Goal: Task Accomplishment & Management: Use online tool/utility

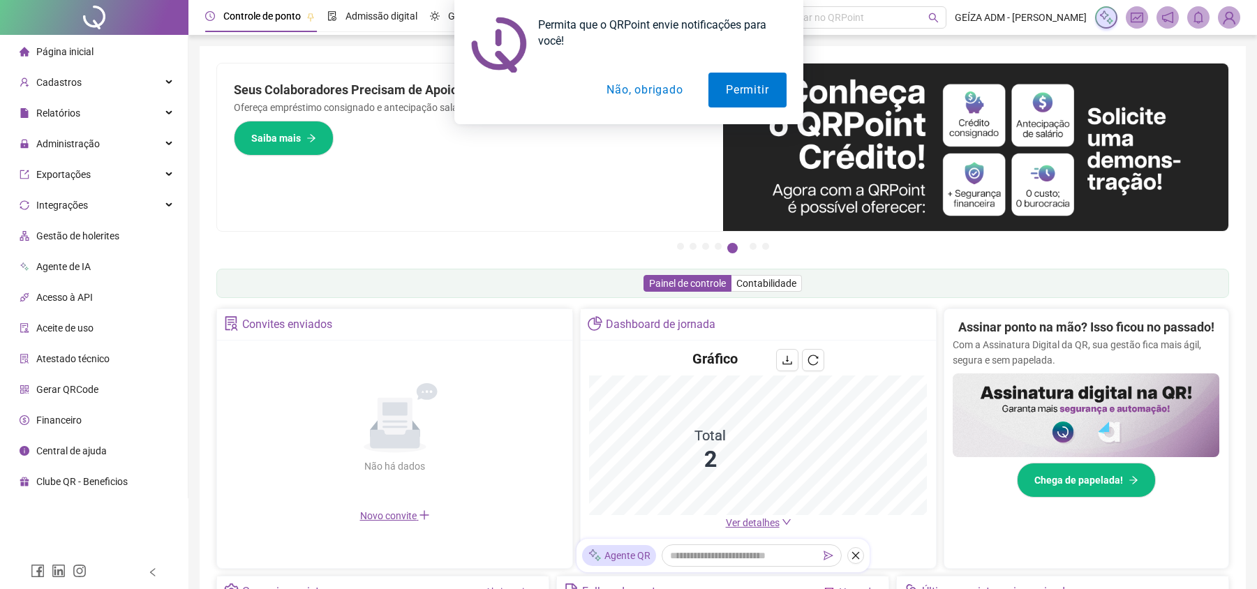
click at [1232, 15] on div "Permita que o QRPoint envie notificações para você! Permitir Não, obrigado" at bounding box center [628, 62] width 1257 height 124
click at [1226, 20] on div "Permita que o QRPoint envie notificações para você! Permitir Não, obrigado" at bounding box center [628, 62] width 1257 height 124
click at [651, 96] on button "Não, obrigado" at bounding box center [644, 90] width 111 height 35
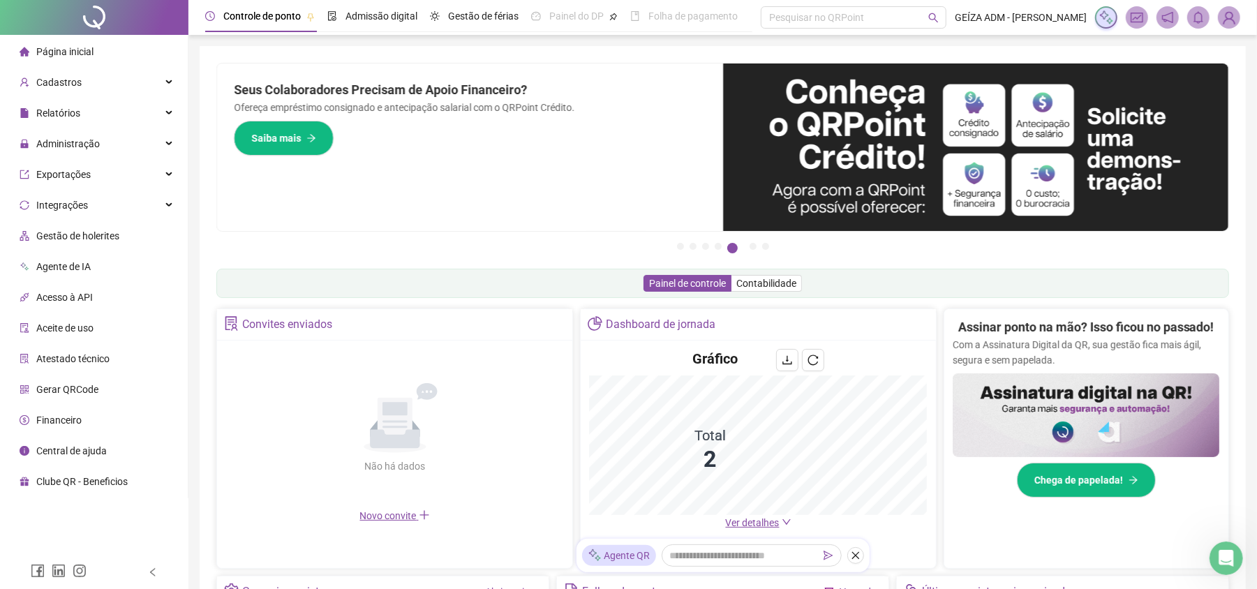
click at [1234, 17] on img at bounding box center [1229, 17] width 21 height 21
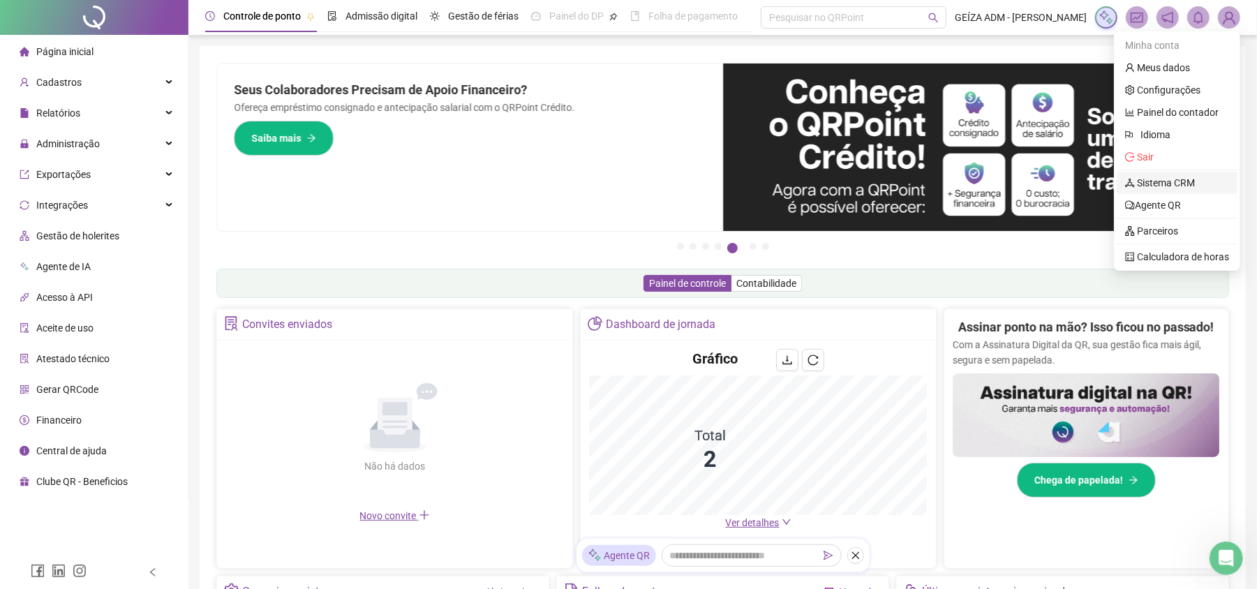
click at [1195, 182] on link "Sistema CRM" at bounding box center [1160, 182] width 70 height 11
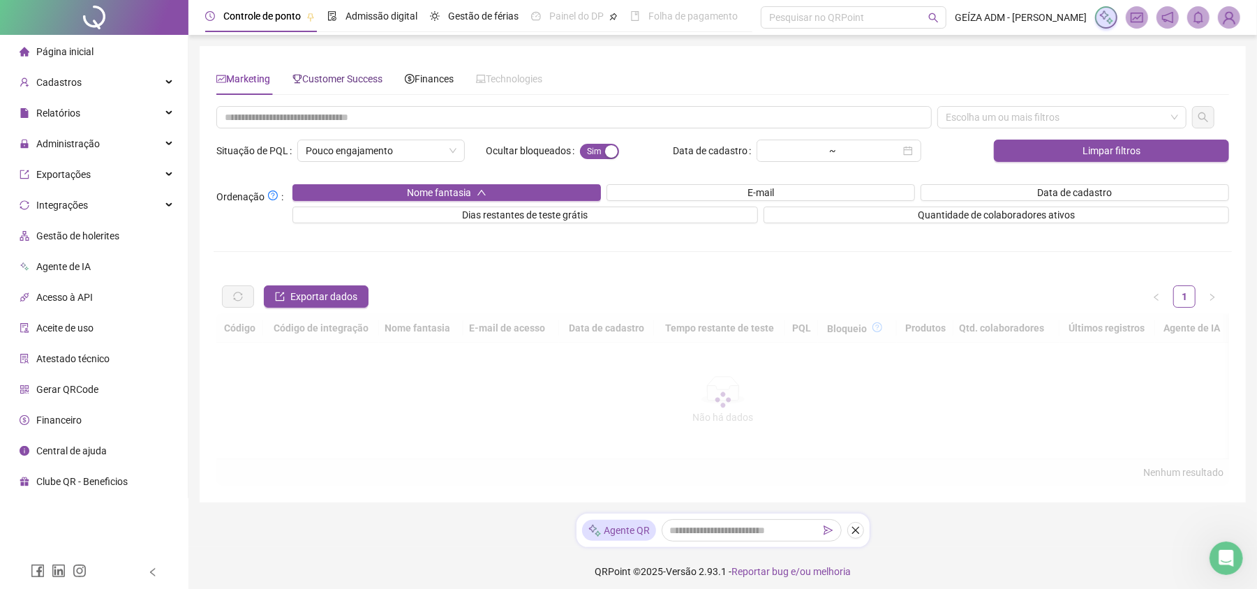
click at [349, 75] on span "Customer Success" at bounding box center [338, 78] width 90 height 11
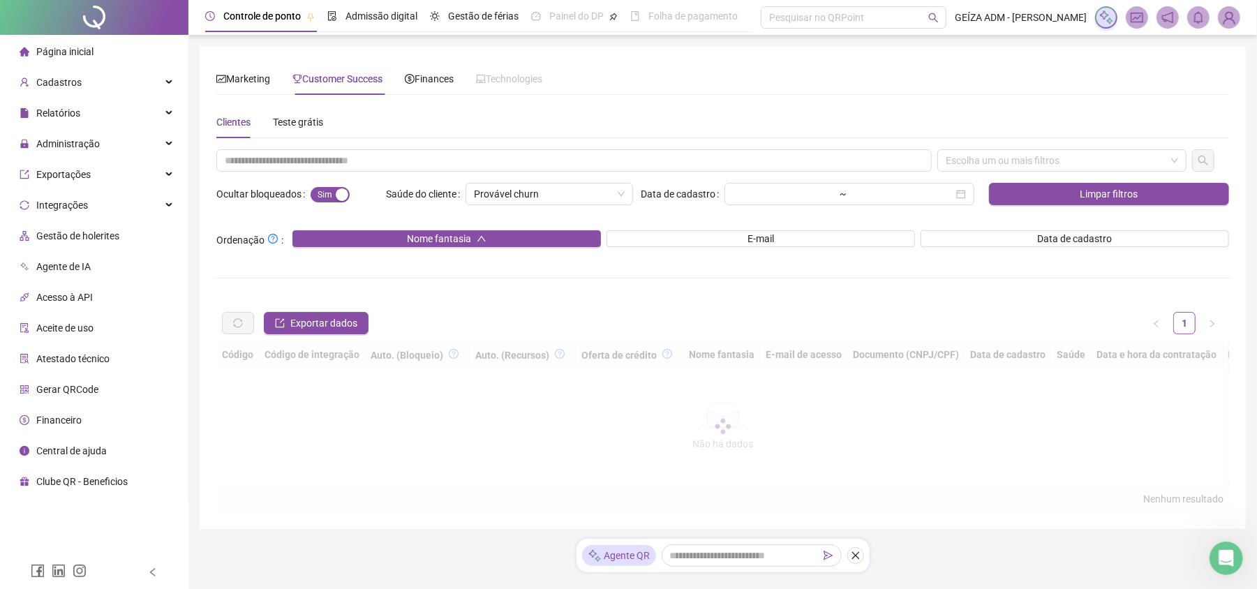
click at [325, 172] on div "Escolha um ou mais filtros Ocultar bloqueados Sim Não Saúde do cliente Provável…" at bounding box center [723, 330] width 1019 height 363
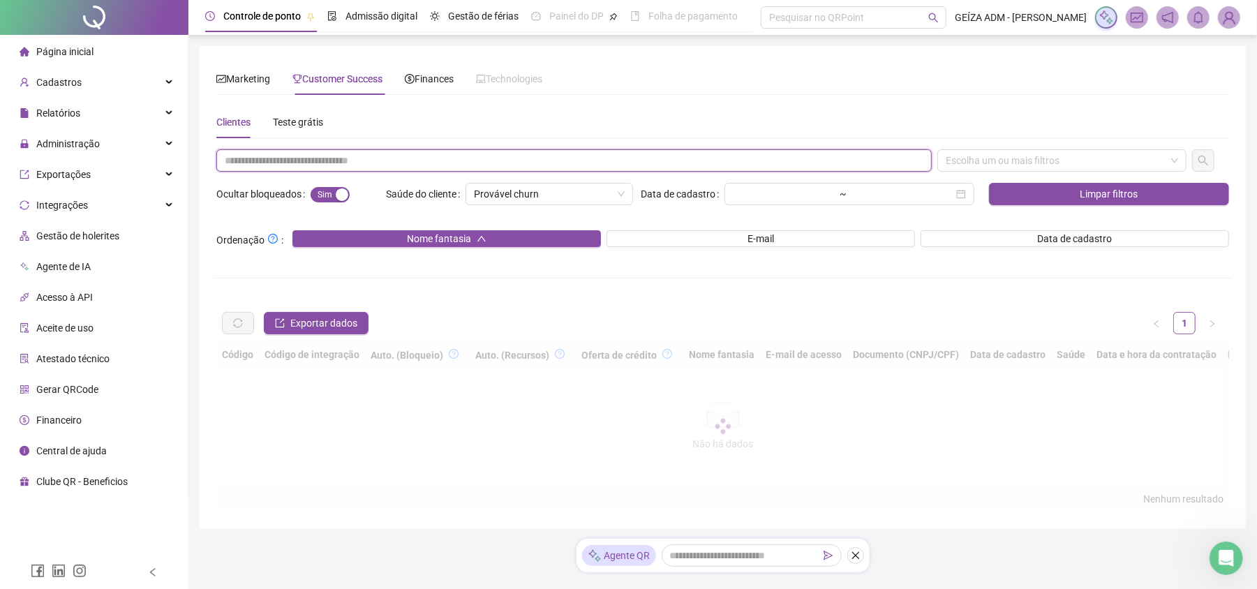
click at [325, 163] on input "text" at bounding box center [574, 160] width 716 height 22
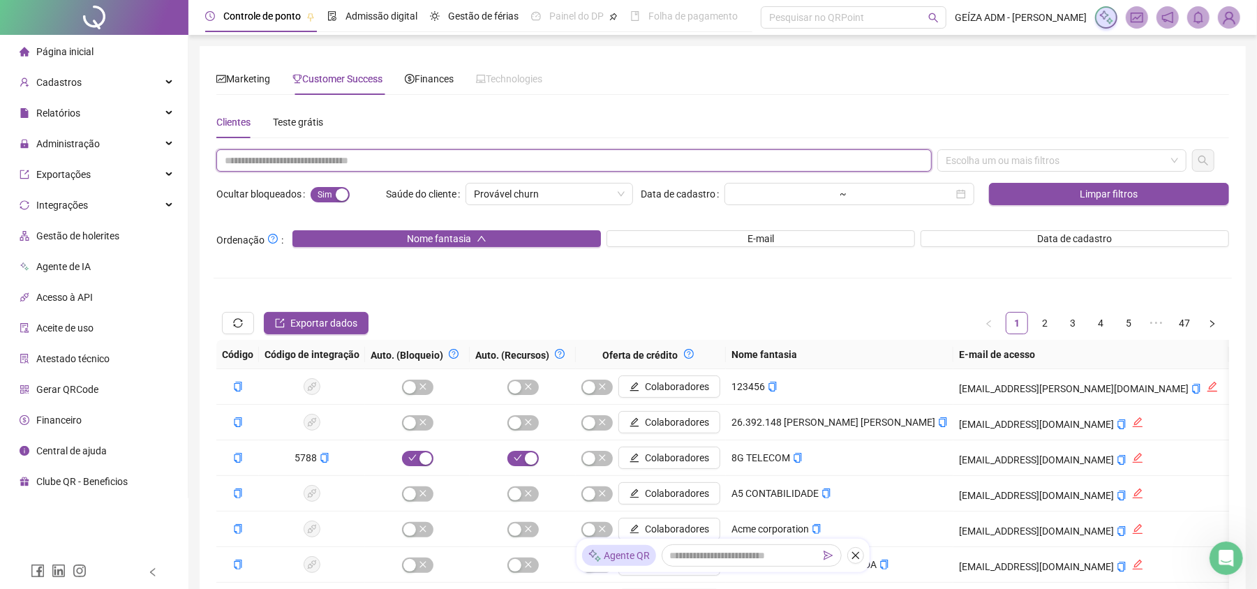
paste input "**********"
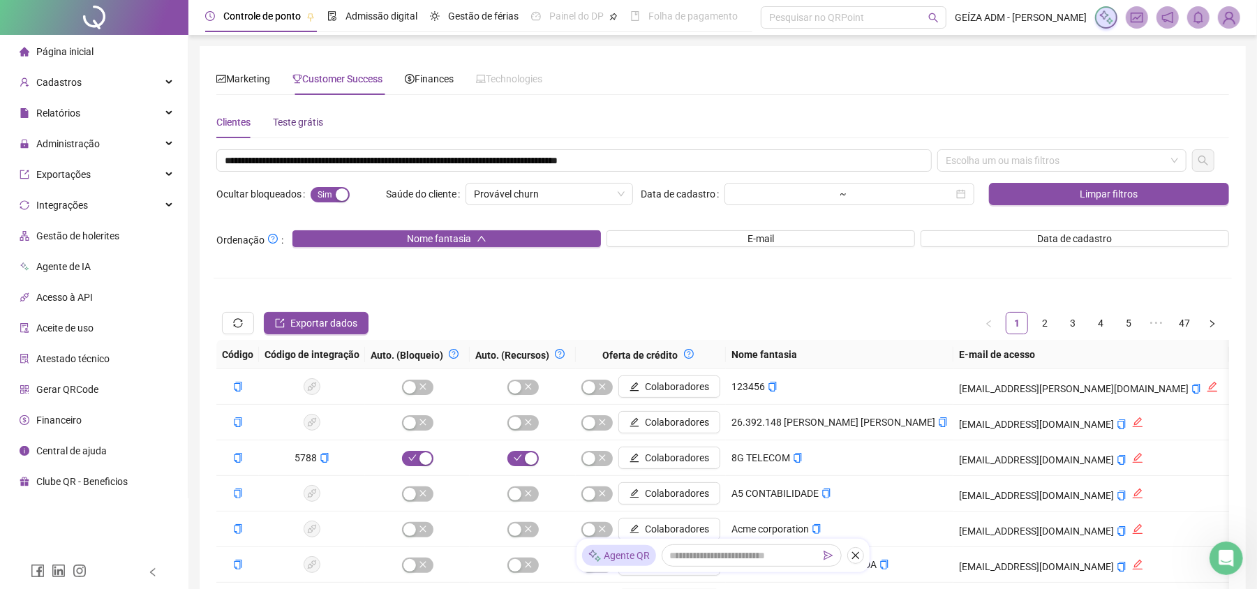
click at [310, 119] on div "Teste grátis" at bounding box center [298, 121] width 50 height 15
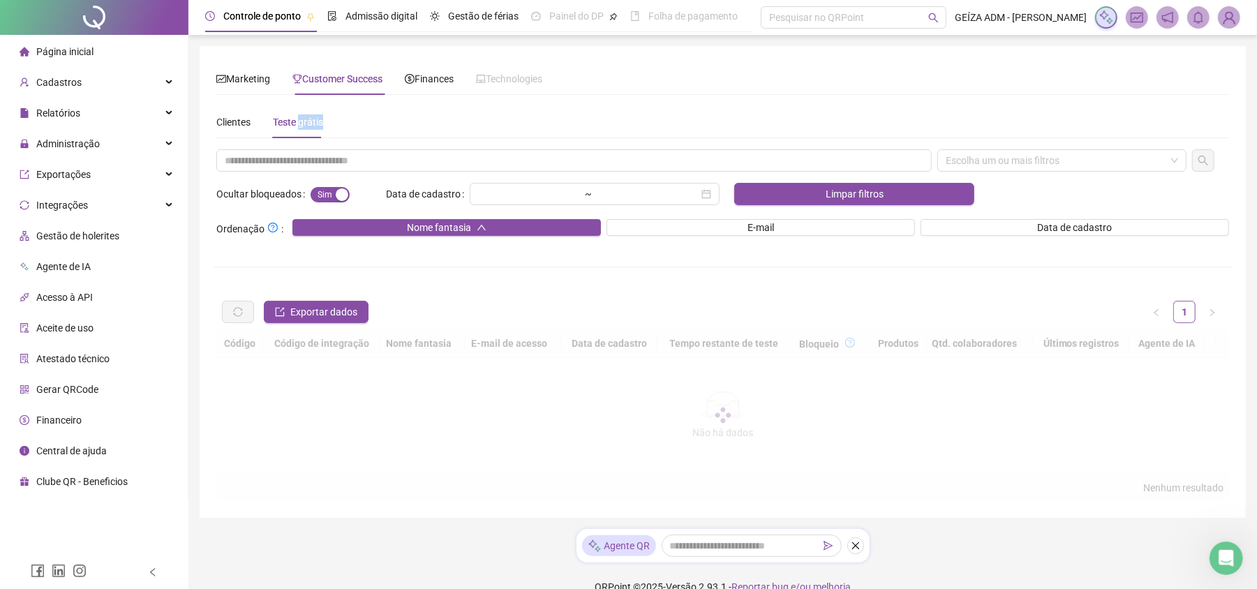
click at [310, 119] on div "Teste grátis" at bounding box center [298, 121] width 50 height 15
click at [244, 117] on div "Clientes" at bounding box center [233, 121] width 34 height 15
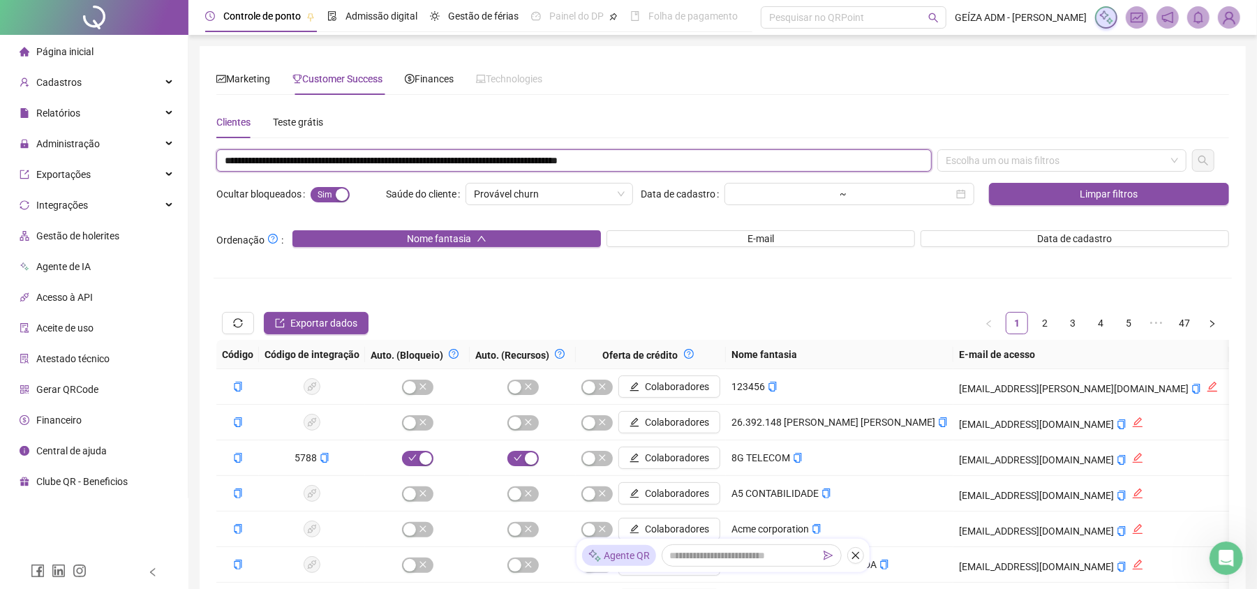
click at [289, 161] on input "**********" at bounding box center [574, 160] width 716 height 22
type input "**********"
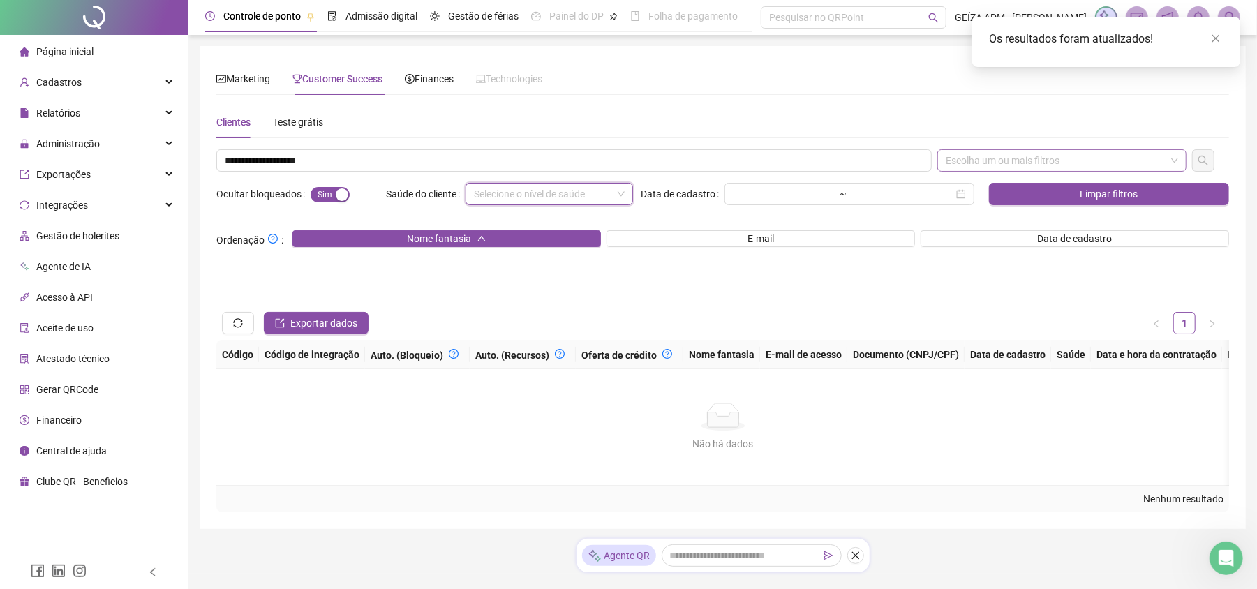
click at [1086, 162] on div "Escolha um ou mais filtros" at bounding box center [1062, 160] width 249 height 22
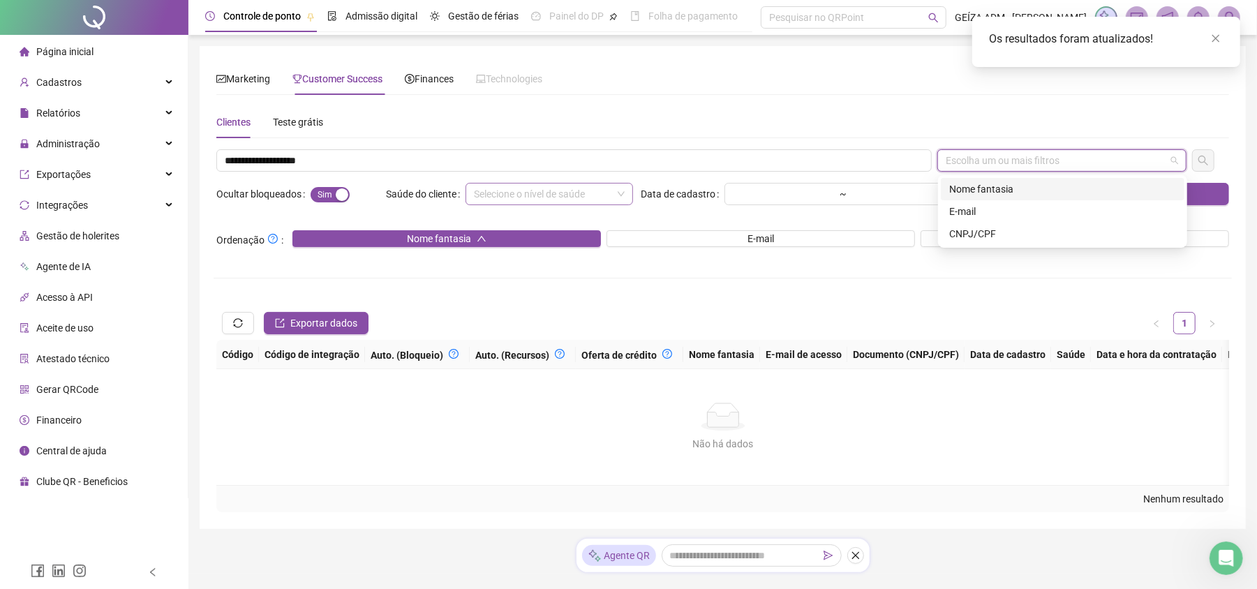
click at [1007, 163] on div "Escolha um ou mais filtros" at bounding box center [1062, 160] width 249 height 22
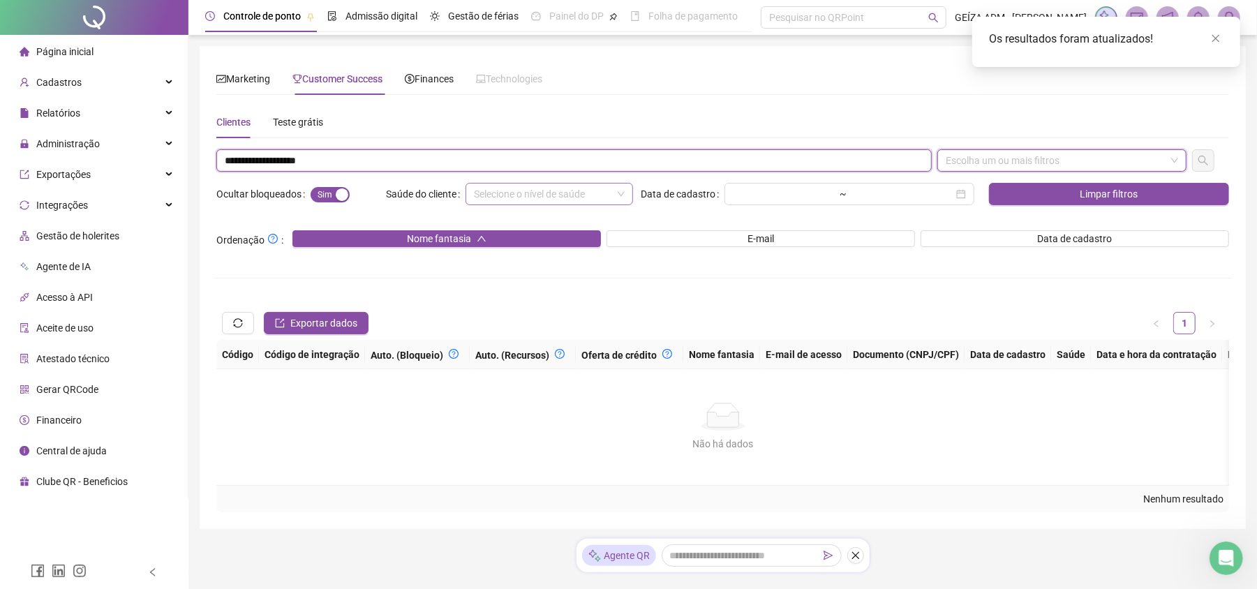
click at [434, 156] on input "**********" at bounding box center [574, 160] width 716 height 22
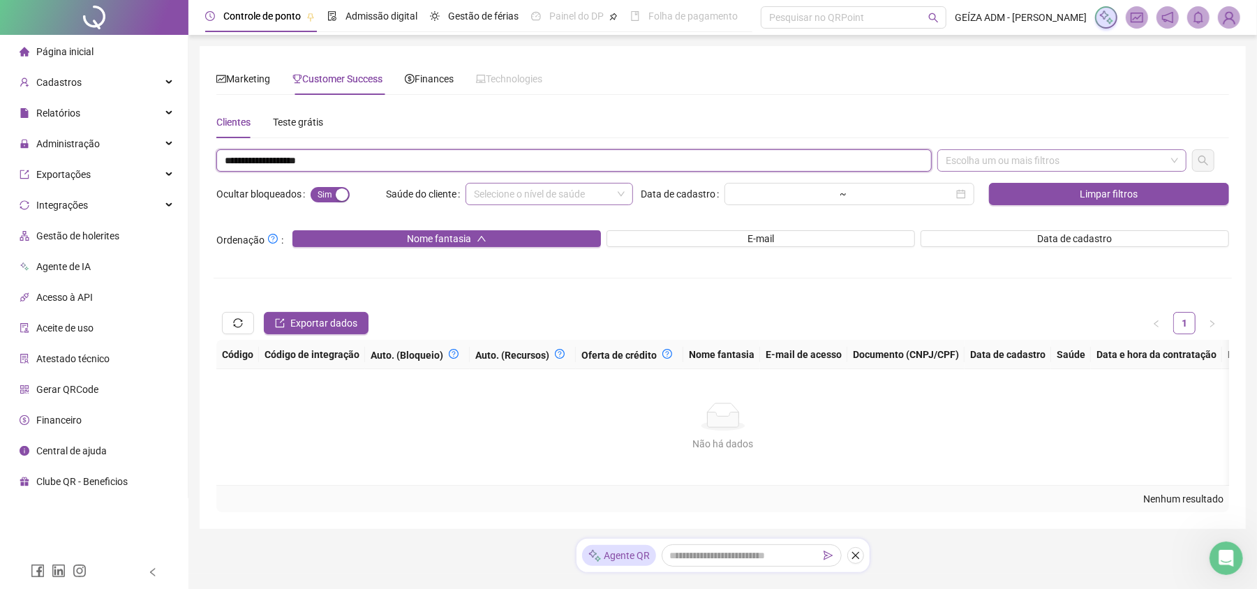
click at [1037, 163] on div "Escolha um ou mais filtros" at bounding box center [1062, 160] width 249 height 22
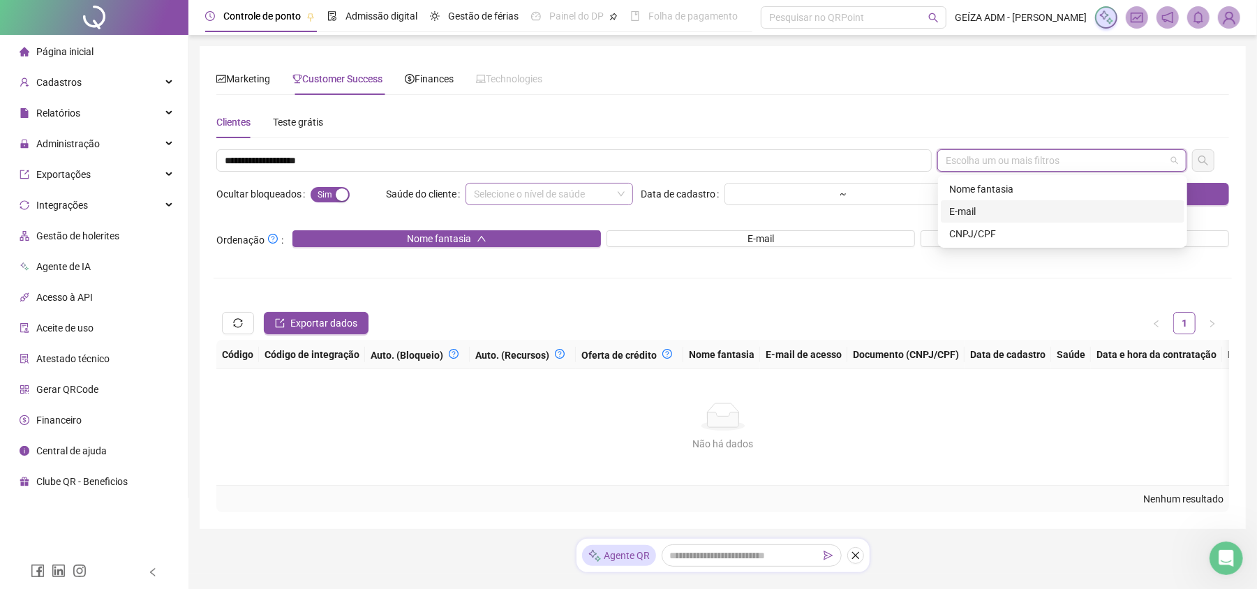
click at [1003, 207] on div "E-mail" at bounding box center [1062, 211] width 227 height 15
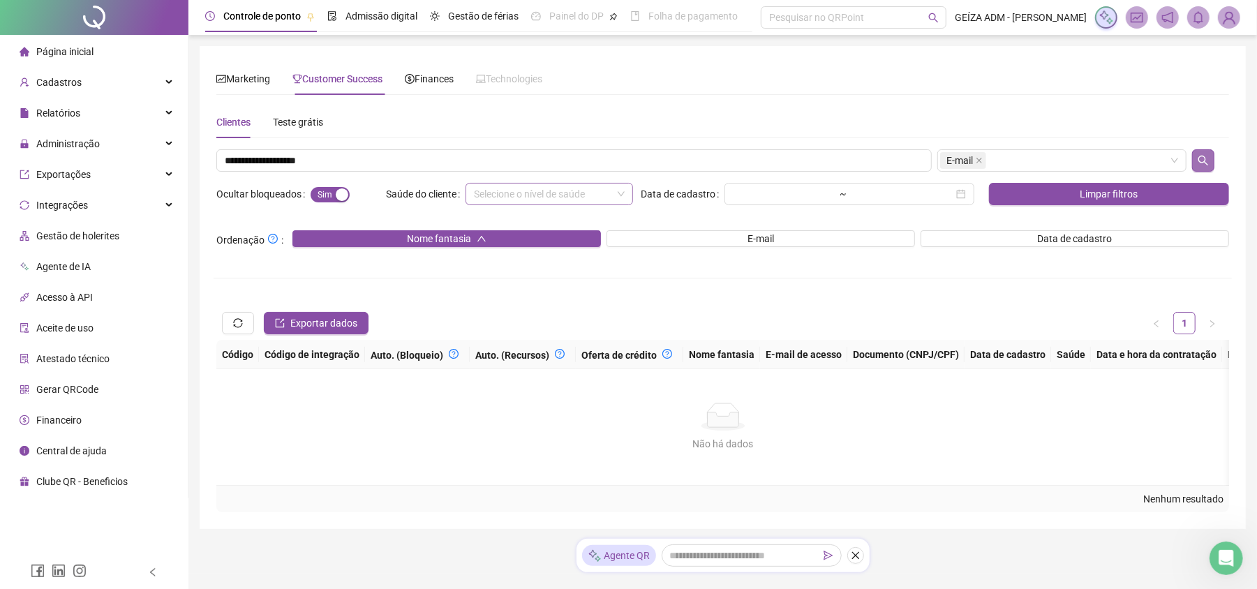
click at [1207, 163] on icon "search" at bounding box center [1204, 161] width 10 height 10
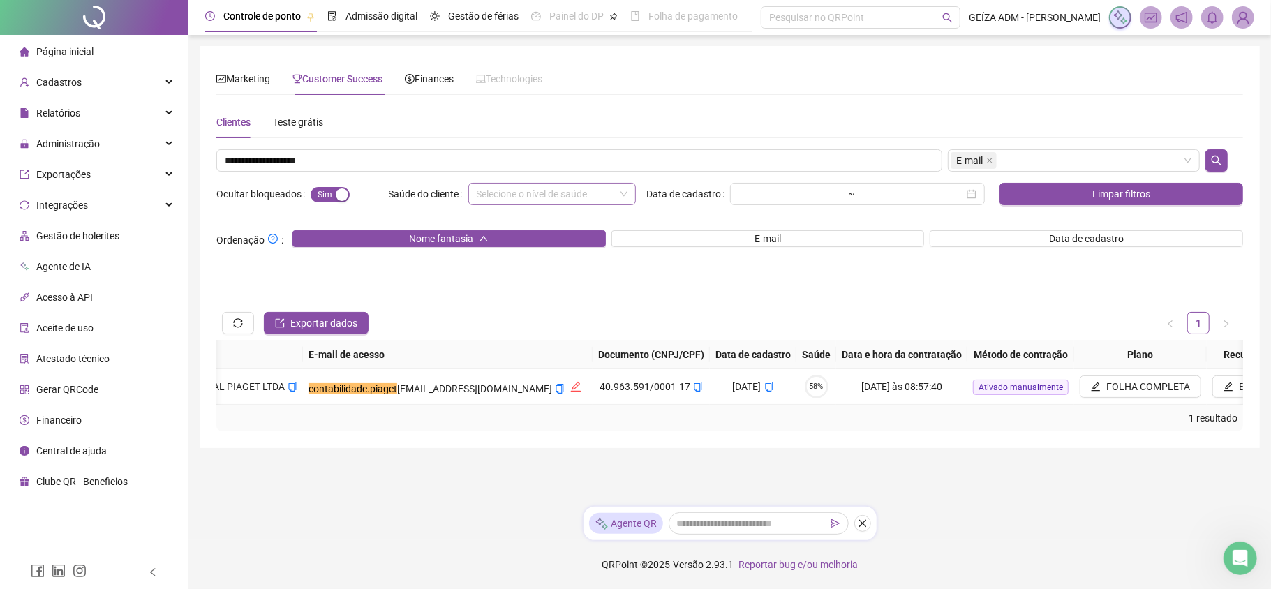
scroll to position [0, 609]
click at [560, 390] on icon "copy" at bounding box center [564, 389] width 8 height 10
